Goal: Task Accomplishment & Management: Use online tool/utility

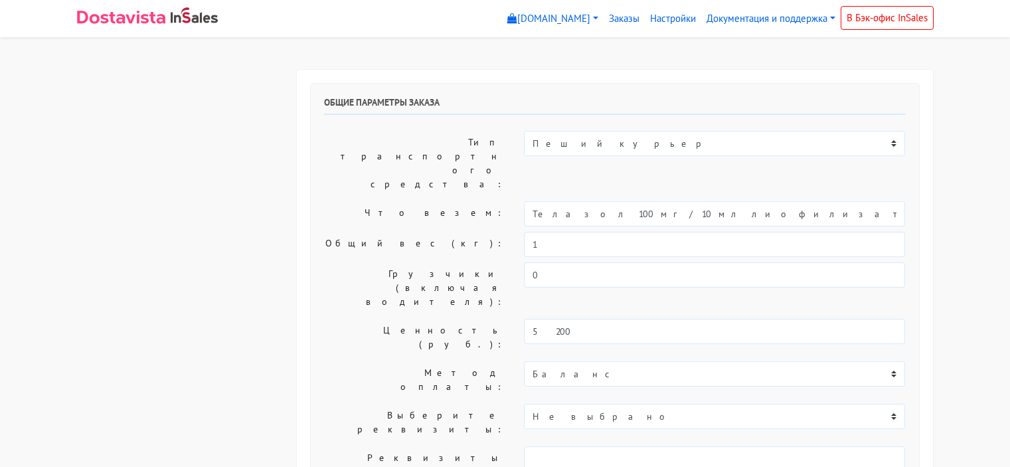
select select "16:30"
select select "18:00"
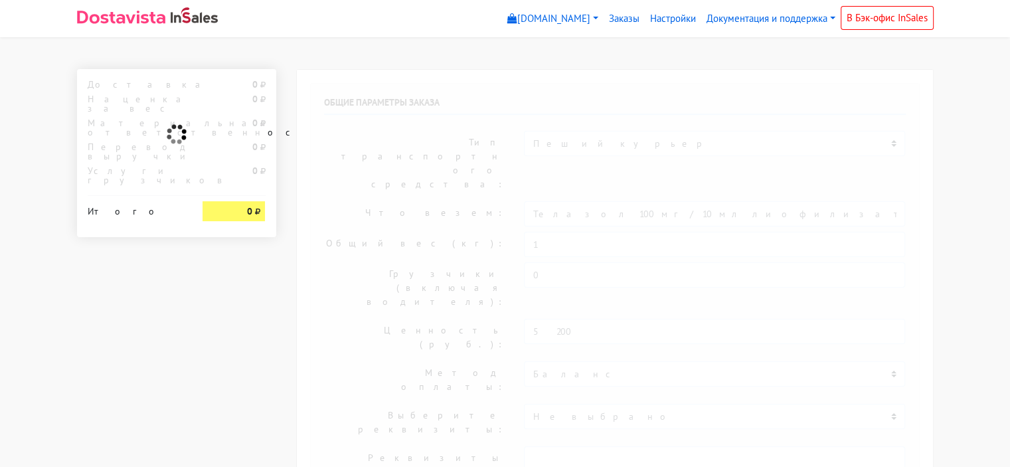
select select "10:00"
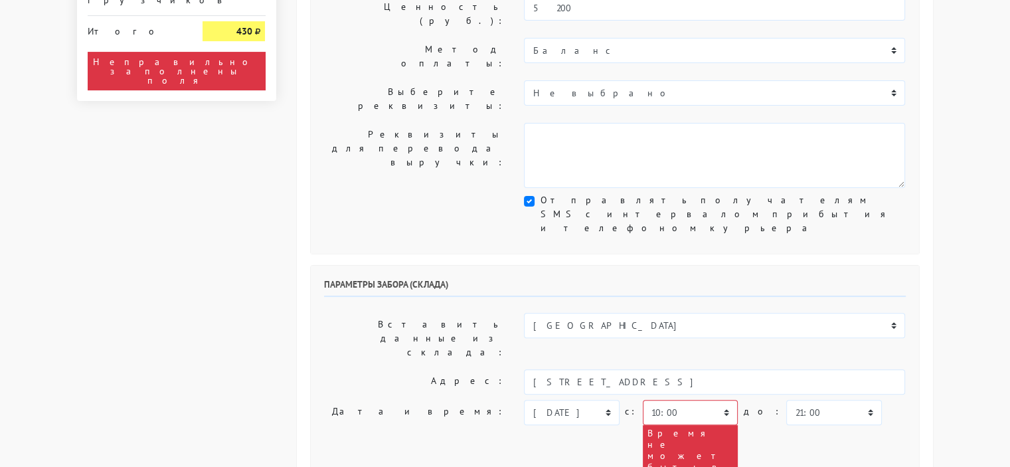
scroll to position [332, 0]
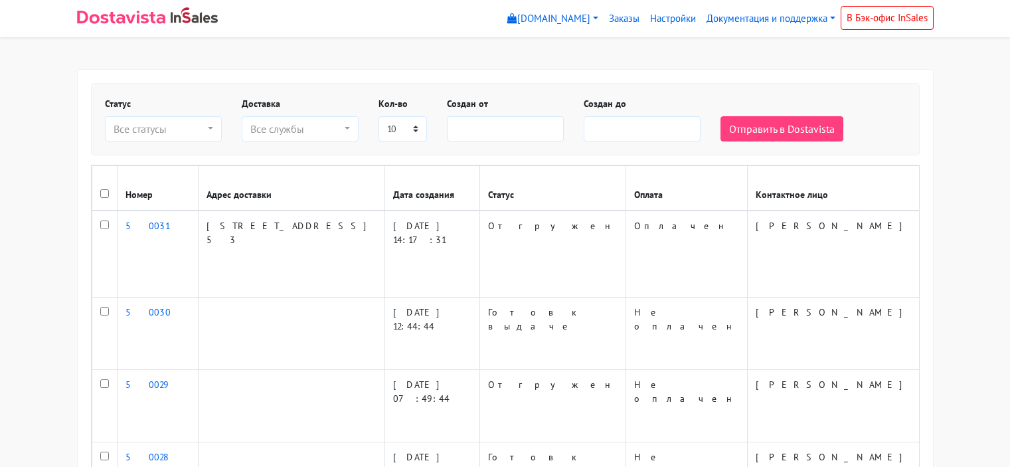
select select
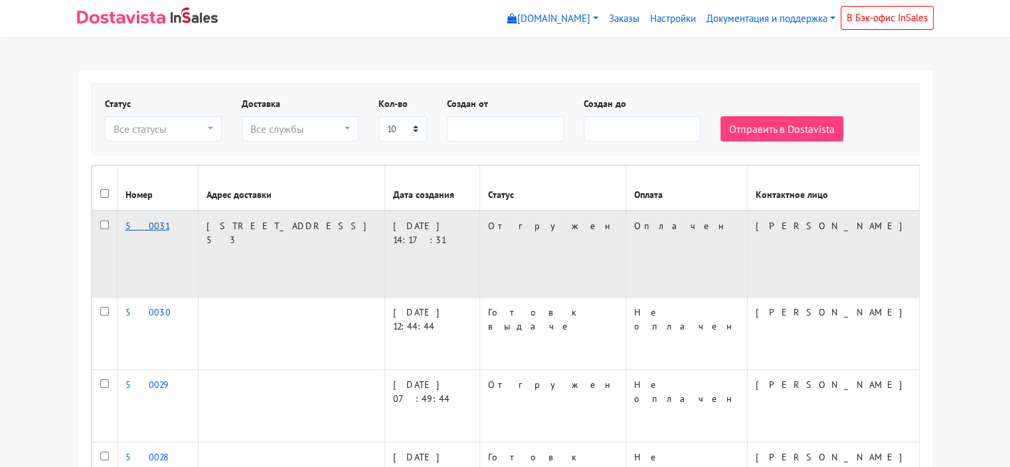
click at [129, 232] on link "50031" at bounding box center [147, 226] width 44 height 12
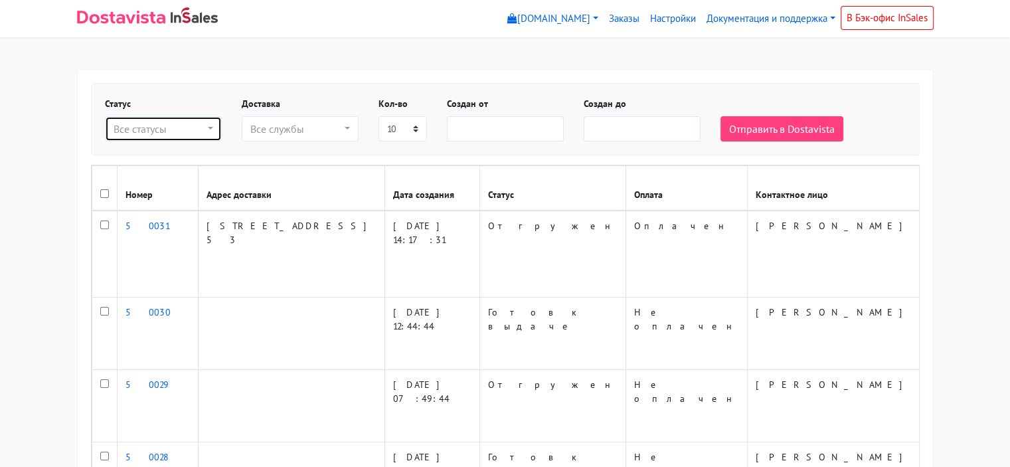
click at [218, 132] on button "Все статусы" at bounding box center [163, 128] width 117 height 25
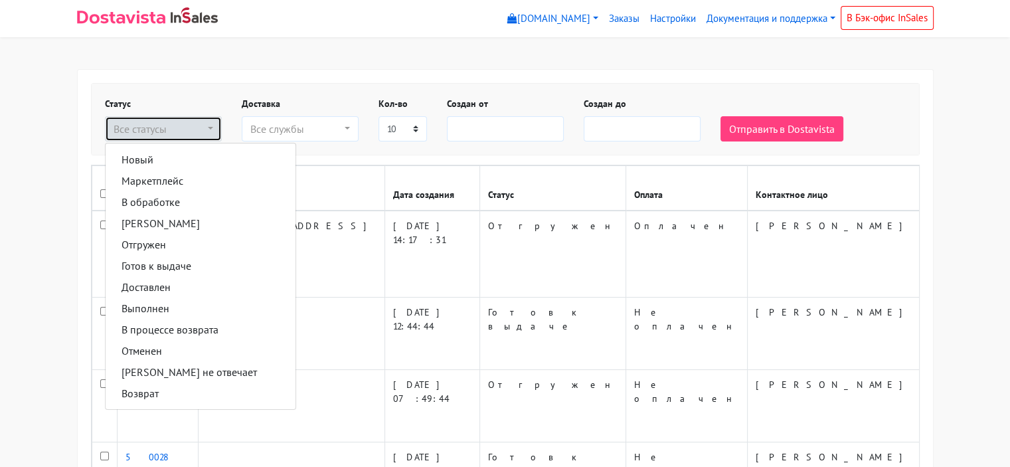
click at [218, 132] on button "Все статусы" at bounding box center [163, 128] width 117 height 25
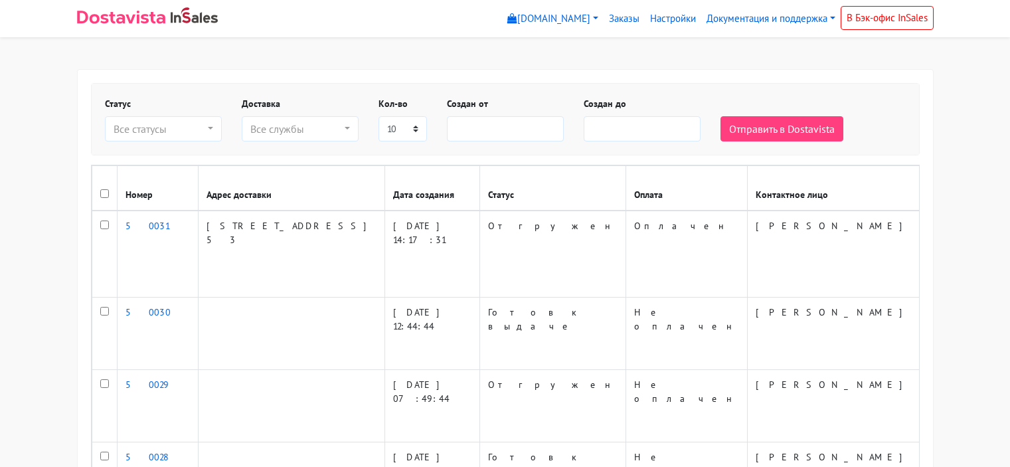
select select
